Goal: Information Seeking & Learning: Check status

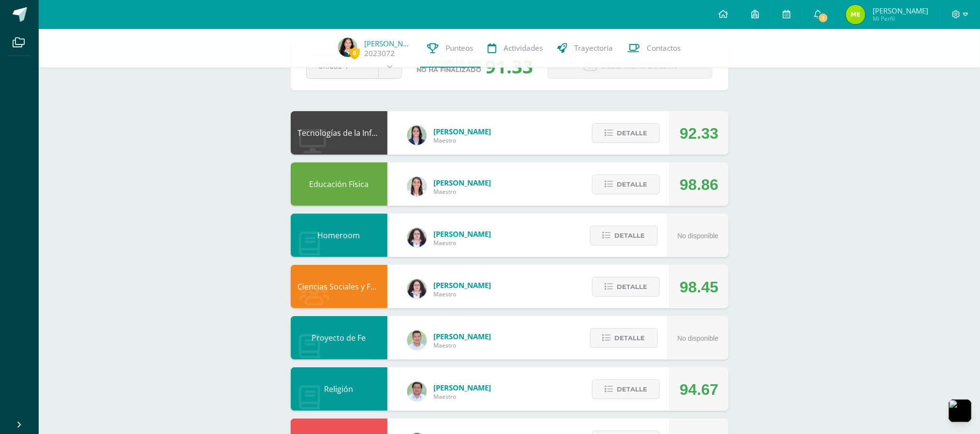
scroll to position [193, 0]
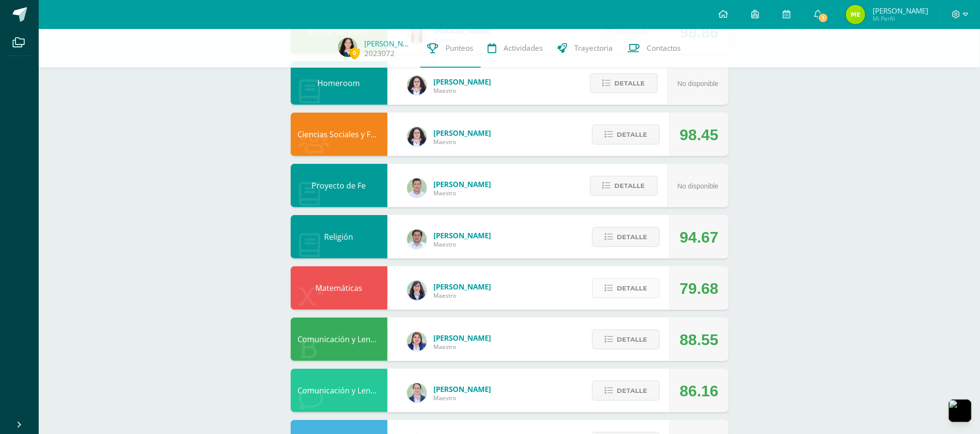
click at [651, 290] on button "Detalle" at bounding box center [626, 289] width 68 height 20
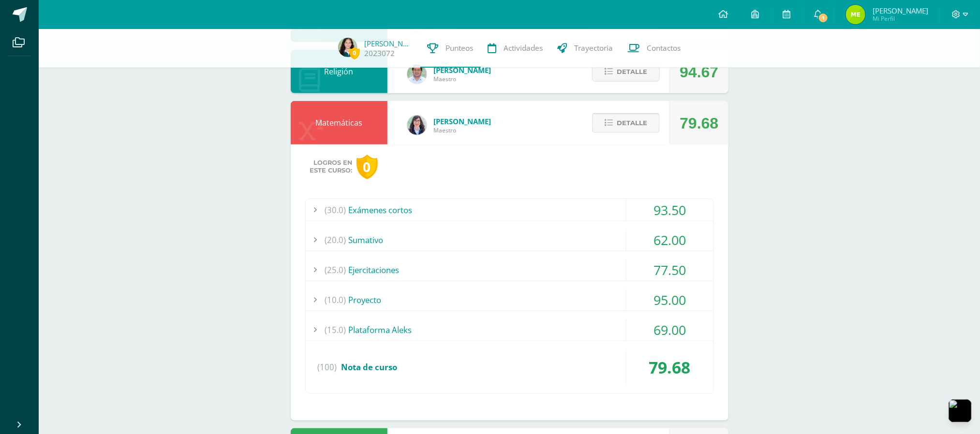
scroll to position [386, 0]
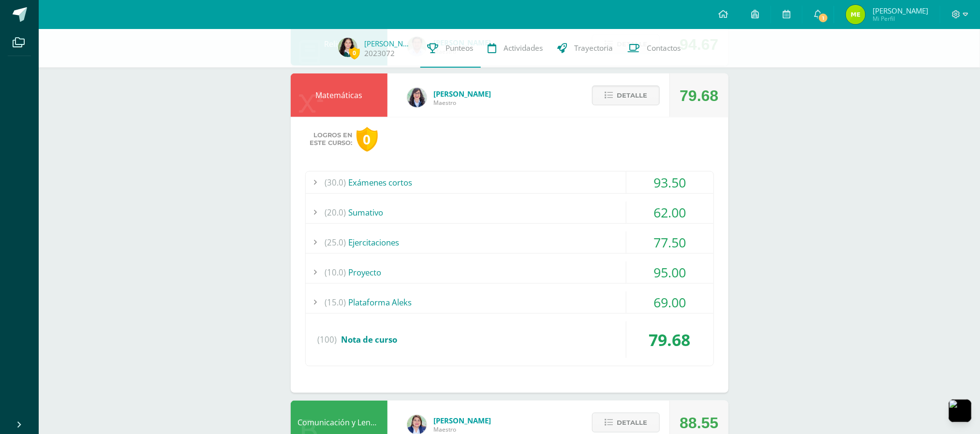
click at [608, 304] on div "(15.0) Plataforma Aleks" at bounding box center [510, 303] width 408 height 22
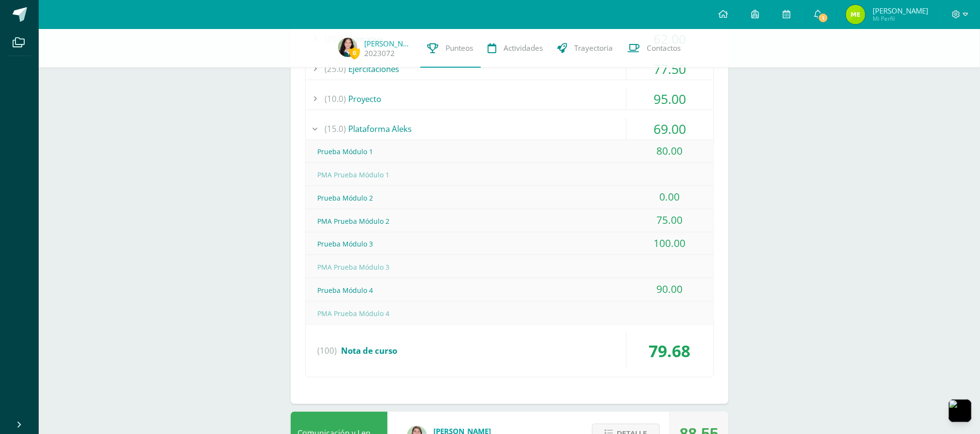
scroll to position [580, 0]
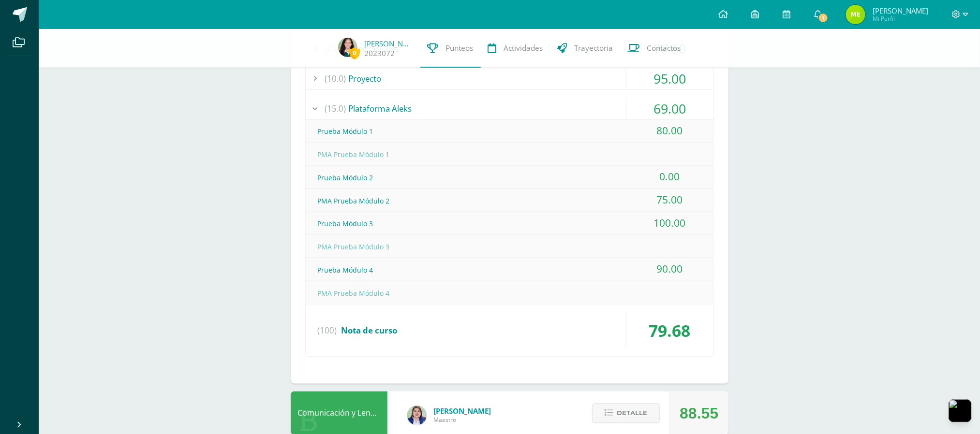
click at [501, 112] on div "(15.0) Plataforma Aleks" at bounding box center [510, 109] width 408 height 22
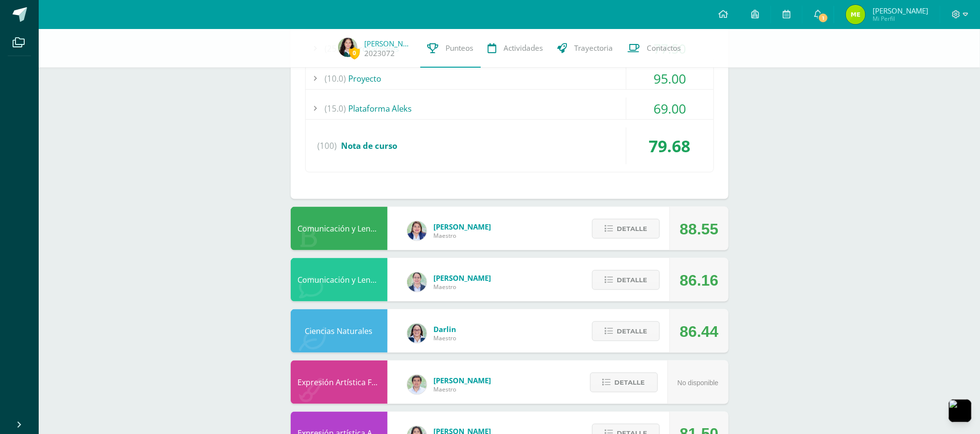
scroll to position [386, 0]
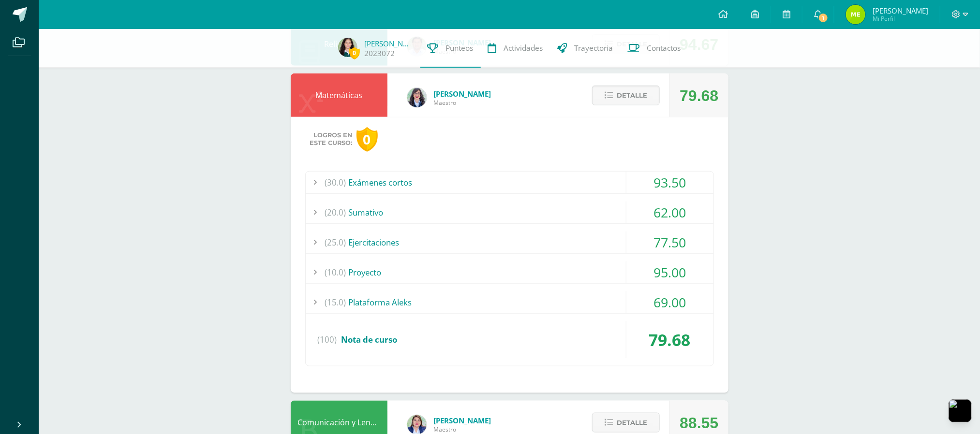
click at [500, 236] on div "(25.0) Ejercitaciones" at bounding box center [510, 243] width 408 height 22
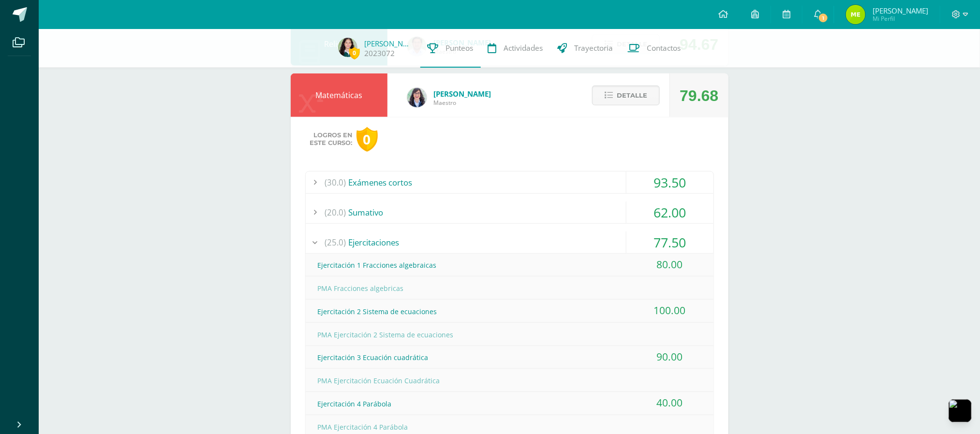
click at [482, 238] on div "(25.0) Ejercitaciones" at bounding box center [510, 243] width 408 height 22
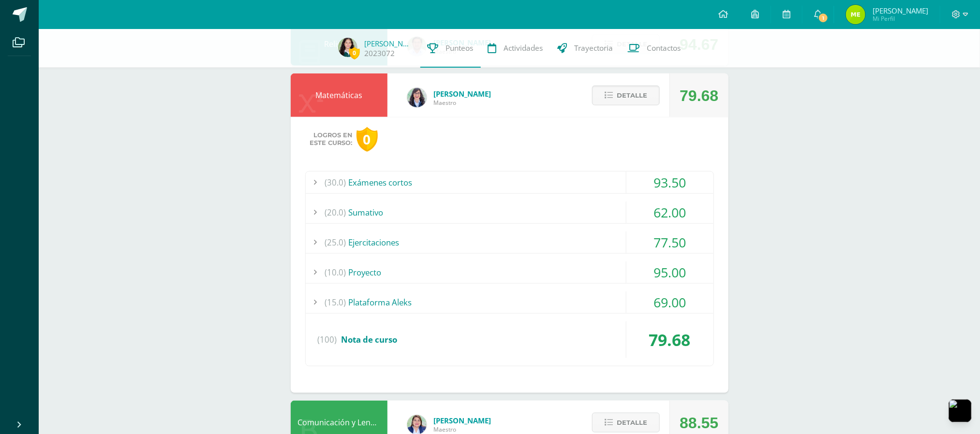
click at [471, 187] on div "(30.0) Exámenes cortos" at bounding box center [510, 183] width 408 height 22
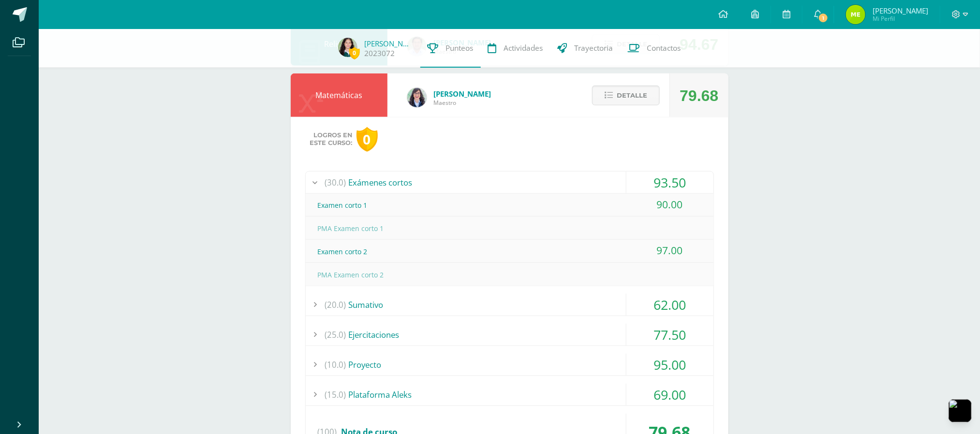
click at [471, 187] on div "(30.0) Exámenes cortos" at bounding box center [510, 183] width 408 height 22
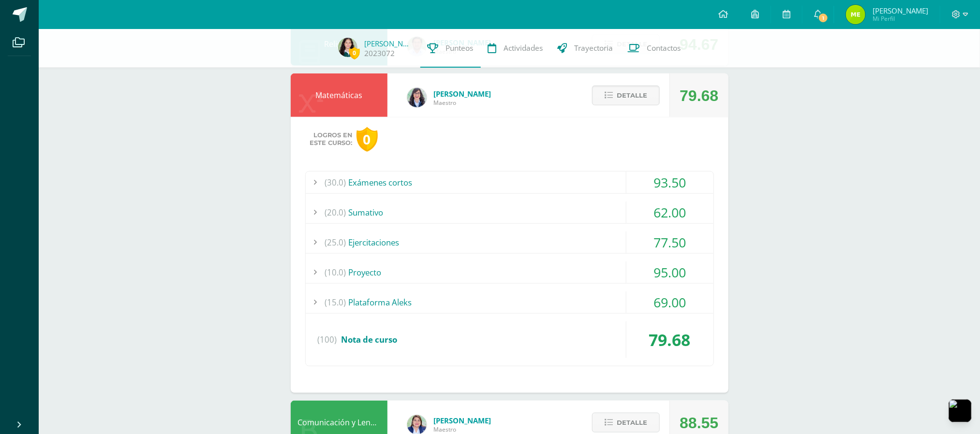
click at [455, 206] on div "(20.0) [GEOGRAPHIC_DATA]" at bounding box center [510, 213] width 408 height 22
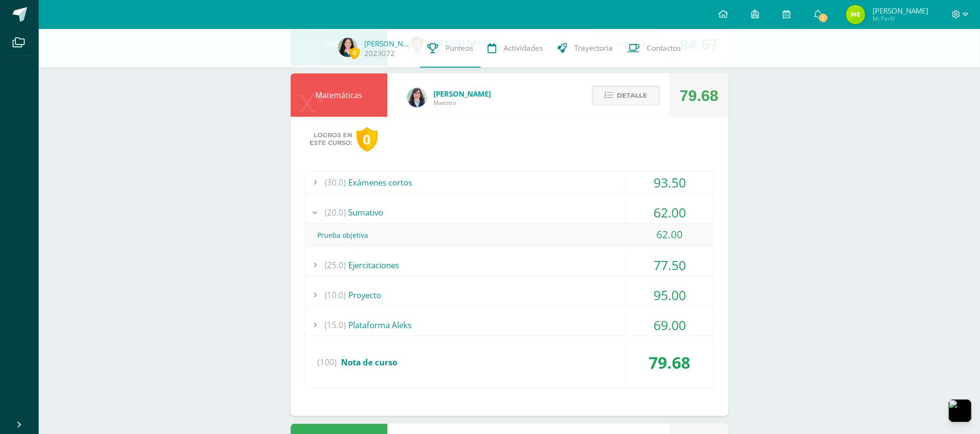
click at [455, 205] on div "(20.0) [GEOGRAPHIC_DATA]" at bounding box center [510, 213] width 408 height 22
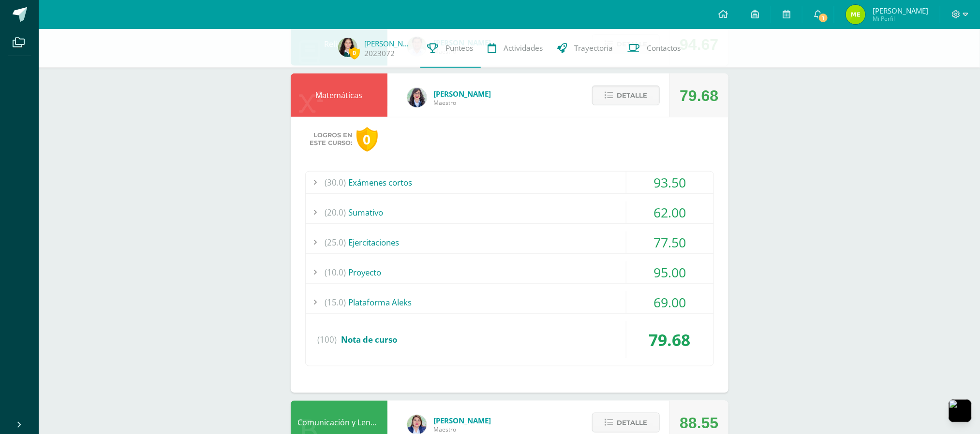
click at [456, 309] on div "(15.0) Plataforma Aleks" at bounding box center [510, 303] width 408 height 22
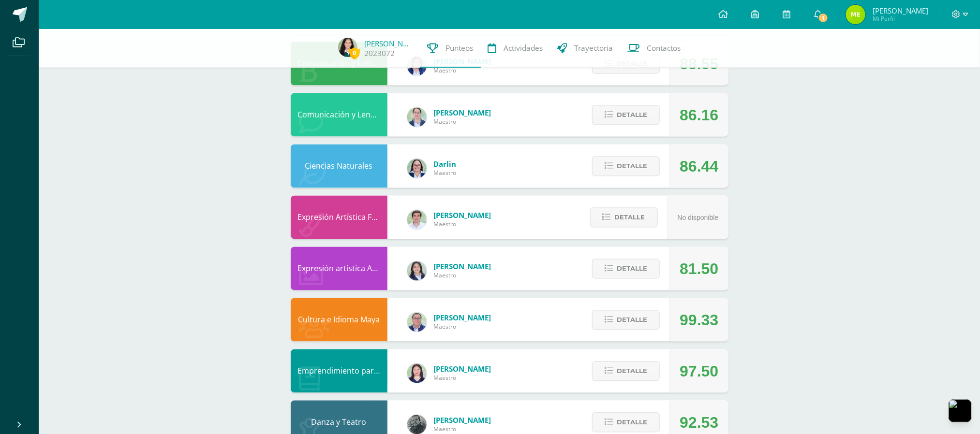
scroll to position [959, 0]
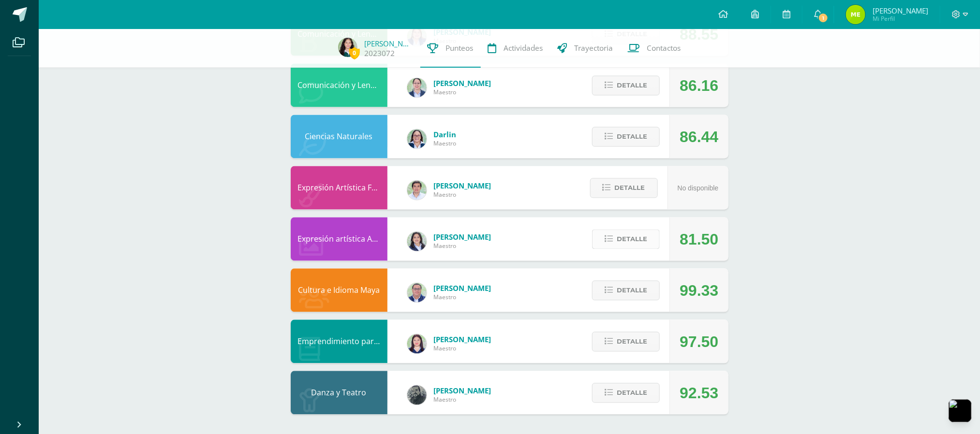
click at [608, 244] on button "Detalle" at bounding box center [626, 240] width 68 height 20
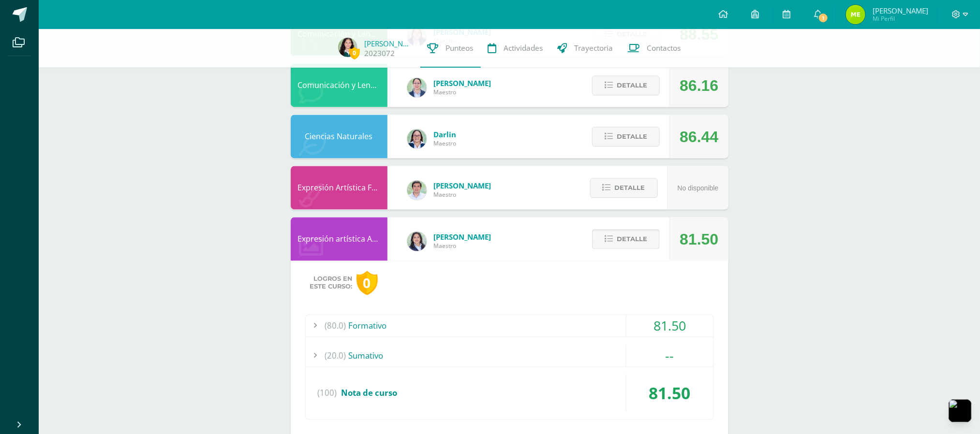
click at [630, 235] on span "Detalle" at bounding box center [632, 240] width 30 height 18
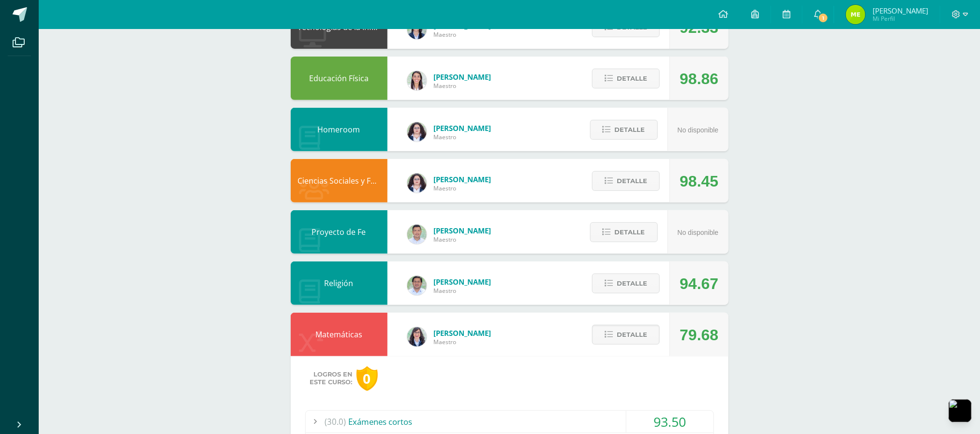
scroll to position [0, 0]
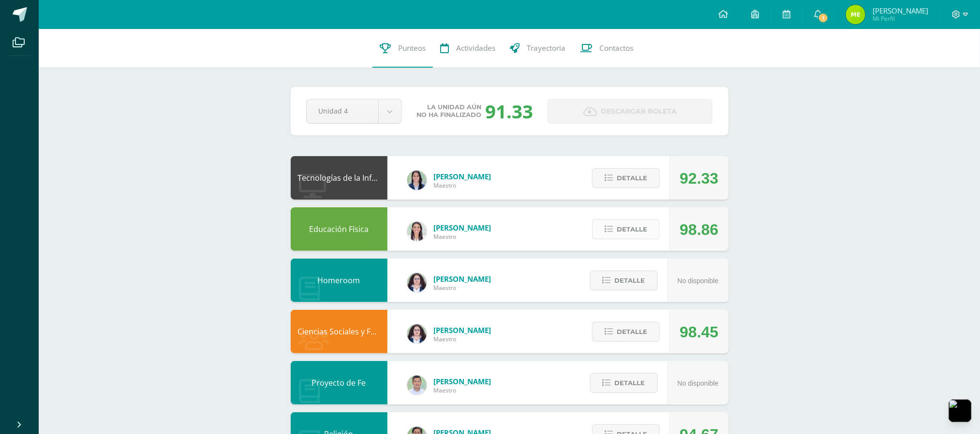
click at [630, 239] on button "Detalle" at bounding box center [626, 230] width 68 height 20
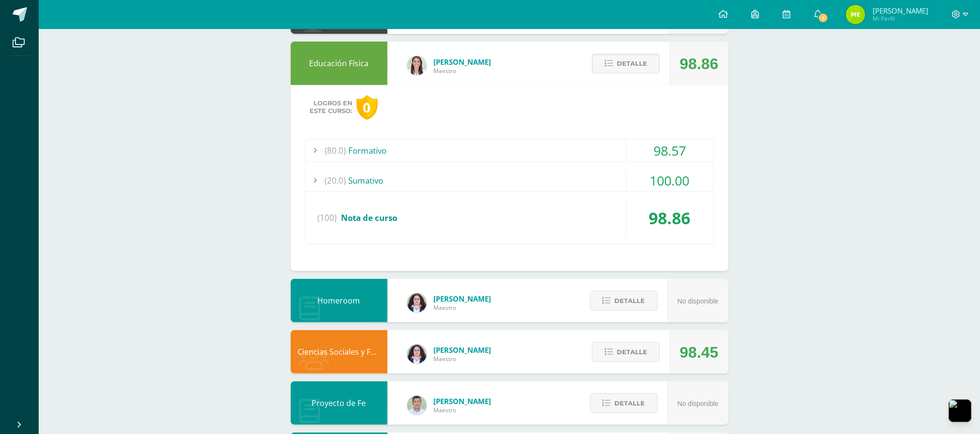
scroll to position [193, 0]
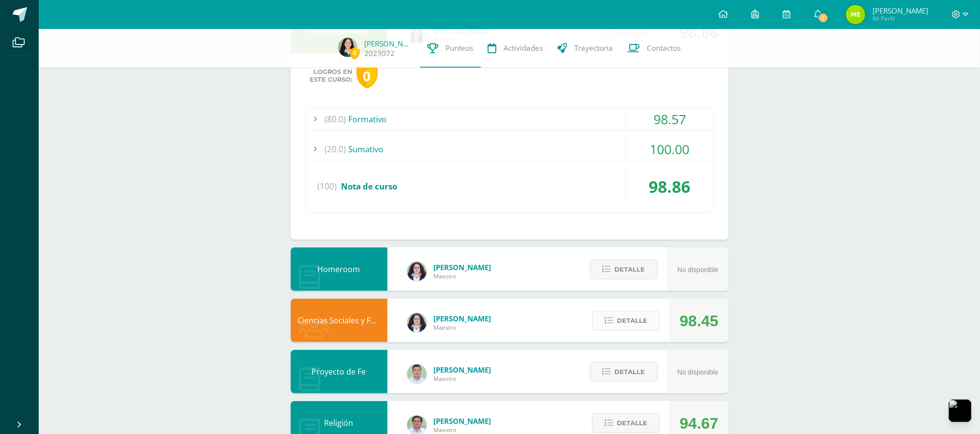
click at [632, 316] on span "Detalle" at bounding box center [632, 321] width 30 height 18
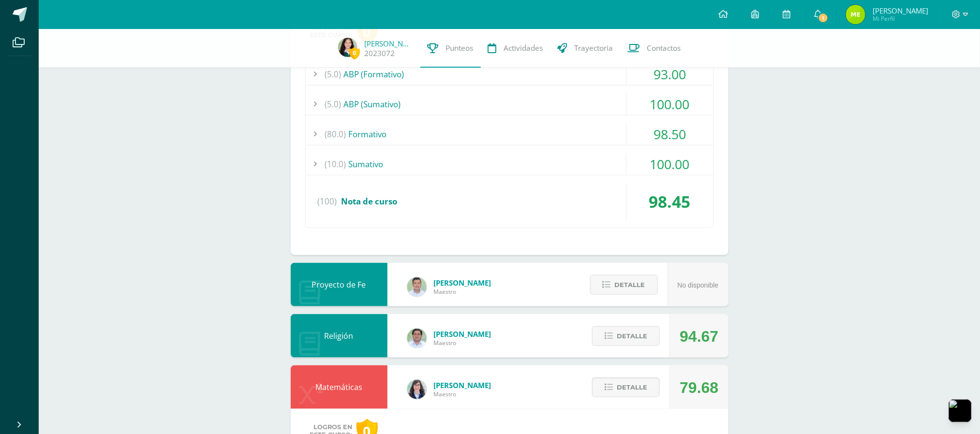
scroll to position [580, 0]
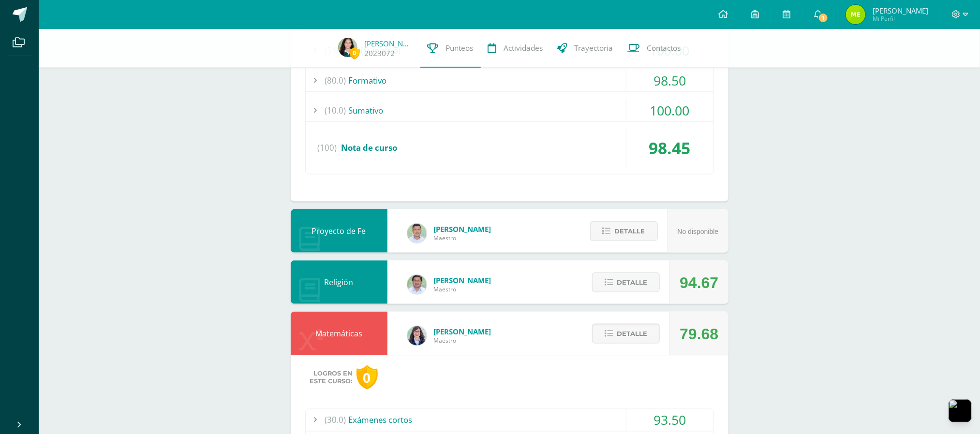
click at [630, 299] on div "Detalle" at bounding box center [623, 283] width 92 height 44
click at [624, 331] on span "Detalle" at bounding box center [632, 334] width 30 height 18
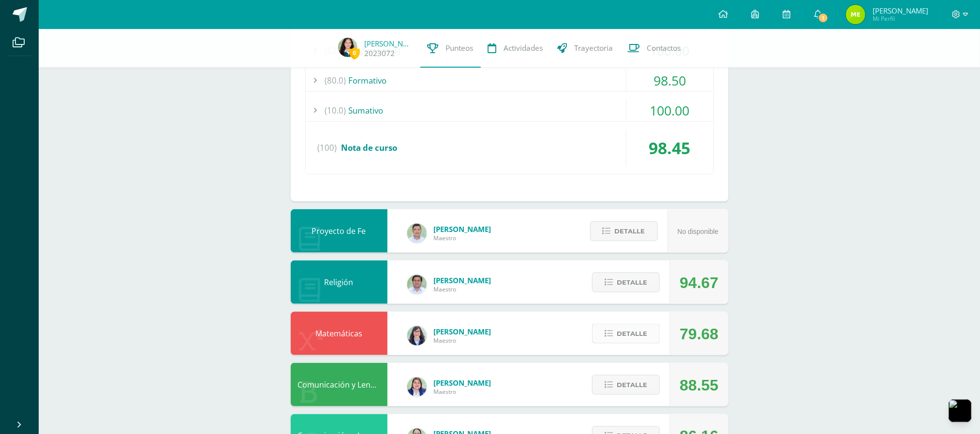
scroll to position [774, 0]
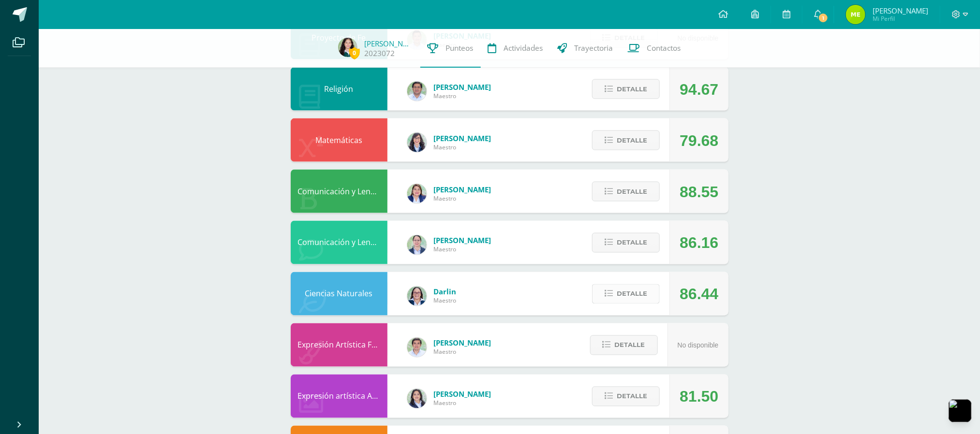
click at [634, 294] on span "Detalle" at bounding box center [632, 294] width 30 height 18
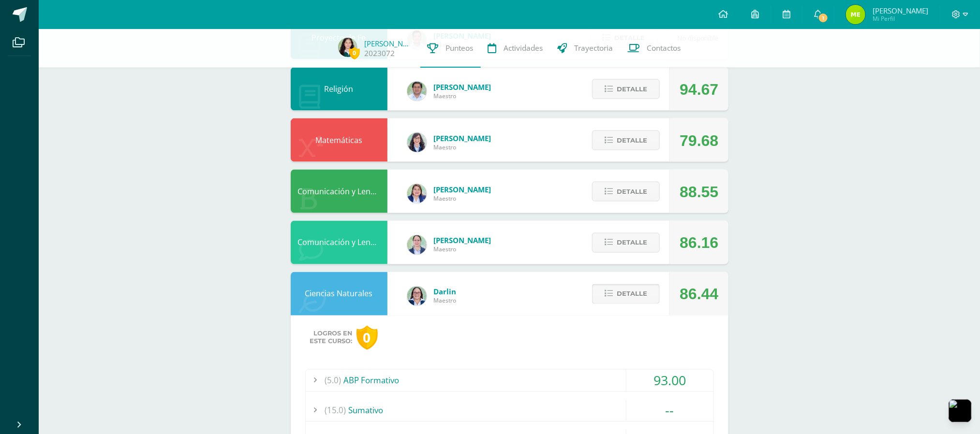
scroll to position [967, 0]
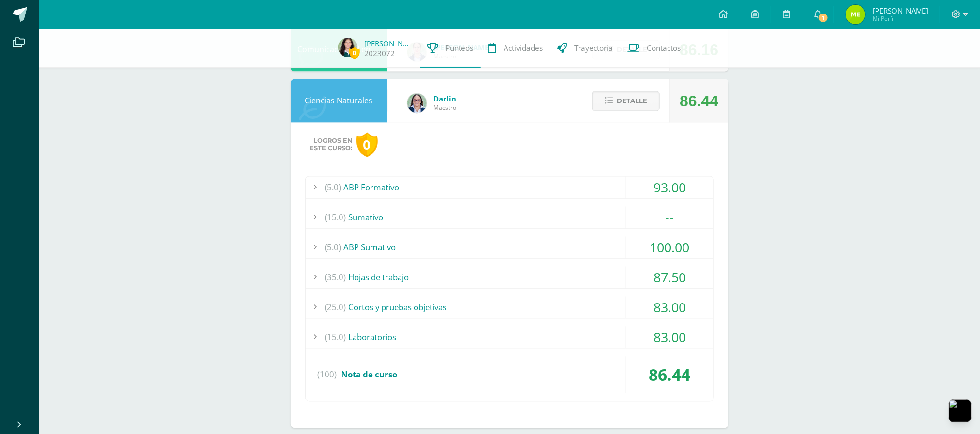
click at [606, 279] on div "(35.0) Hojas de trabajo" at bounding box center [510, 278] width 408 height 22
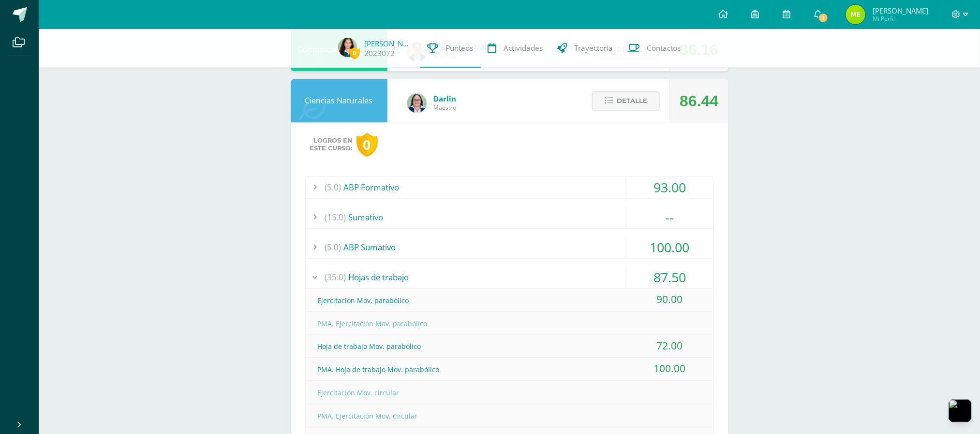
click at [603, 275] on div "(35.0) Hojas de trabajo" at bounding box center [510, 278] width 408 height 22
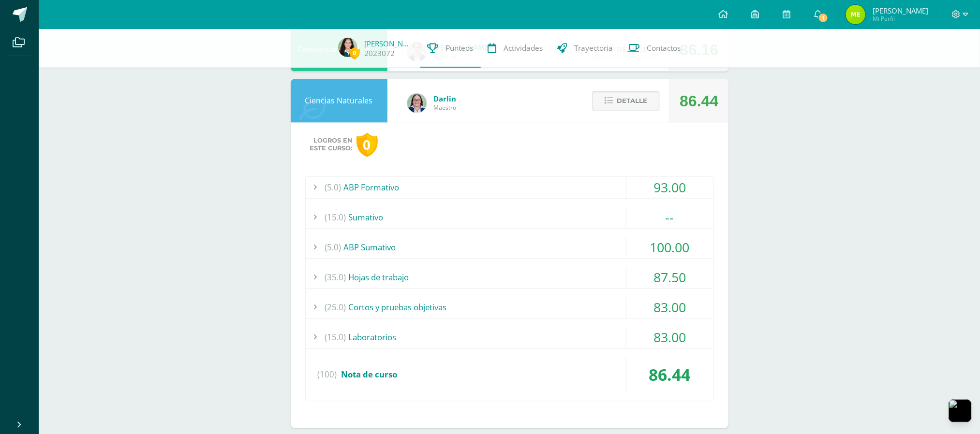
click at [628, 98] on span "Detalle" at bounding box center [632, 101] width 30 height 18
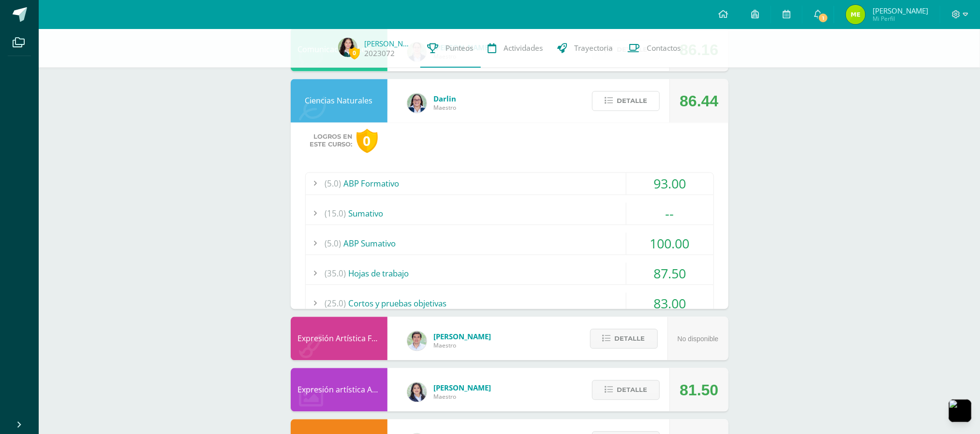
scroll to position [933, 0]
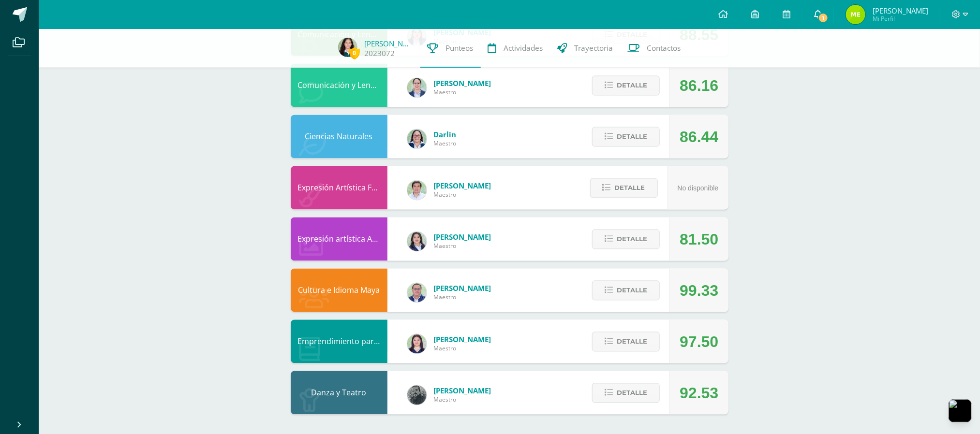
click at [816, 12] on link "1" at bounding box center [817, 14] width 31 height 29
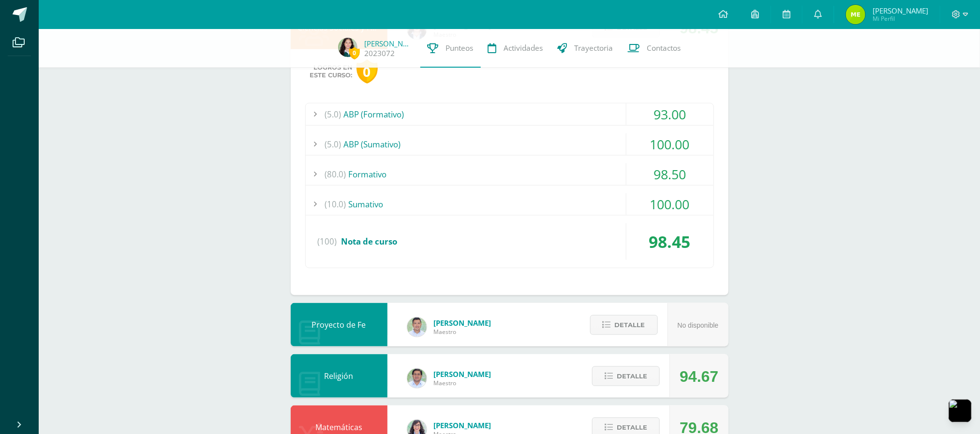
scroll to position [0, 0]
